Goal: Communication & Community: Answer question/provide support

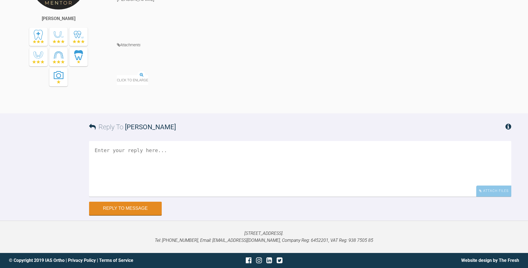
scroll to position [1698, 0]
click at [143, 75] on img at bounding box center [138, 71] width 43 height 7
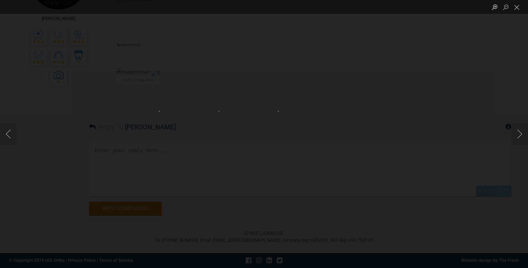
click at [205, 137] on img "Lightbox" at bounding box center [204, 134] width 91 height 46
click at [200, 157] on img "Lightbox" at bounding box center [252, 164] width 1061 height 538
click at [518, 7] on button "Close lightbox" at bounding box center [516, 7] width 11 height 10
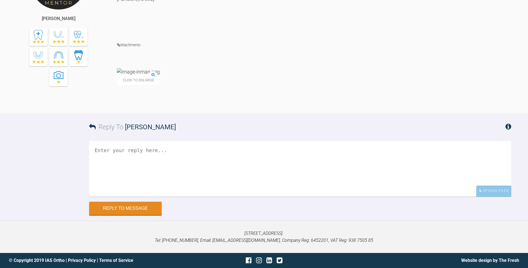
click at [182, 177] on textarea at bounding box center [300, 169] width 422 height 56
click at [100, 170] on textarea "HI Kelly" at bounding box center [300, 169] width 422 height 56
click at [126, 169] on textarea "Hi Kelly" at bounding box center [300, 169] width 422 height 56
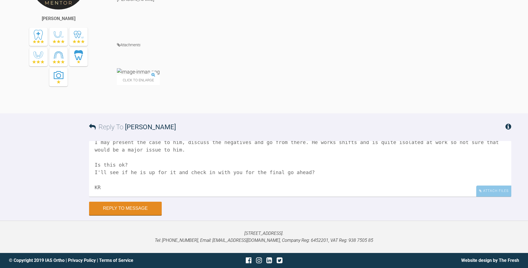
scroll to position [40, 0]
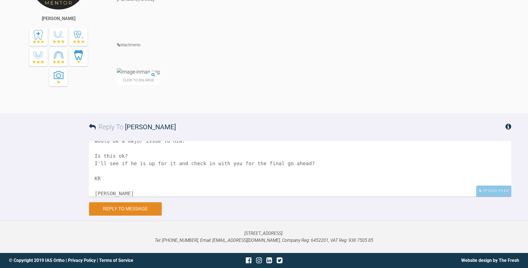
type textarea "Hi Kelly I think he will be determined as he really wants to avoid fixed applia…"
click at [131, 215] on button "Reply to Message" at bounding box center [125, 208] width 73 height 13
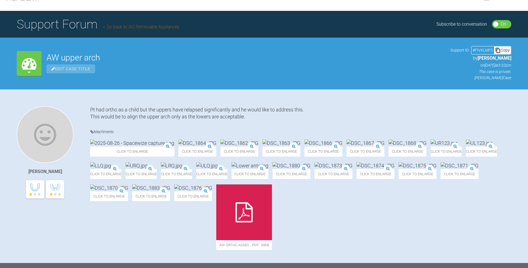
scroll to position [0, 0]
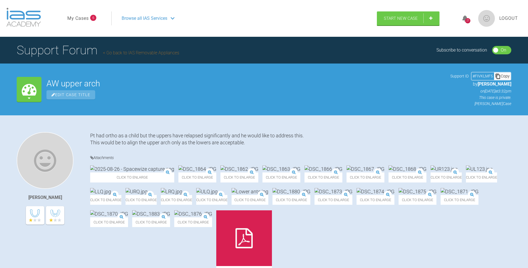
click at [466, 17] on icon at bounding box center [465, 18] width 6 height 6
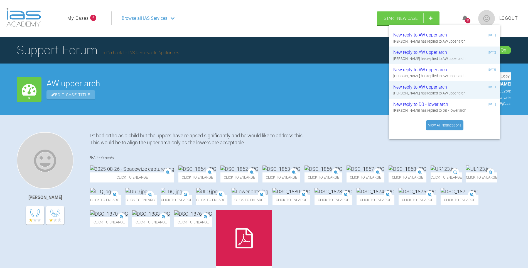
click at [445, 122] on link "View All Notifications" at bounding box center [445, 125] width 38 height 10
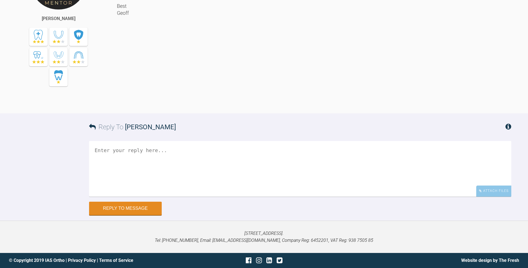
scroll to position [2566, 0]
